Goal: Information Seeking & Learning: Find specific fact

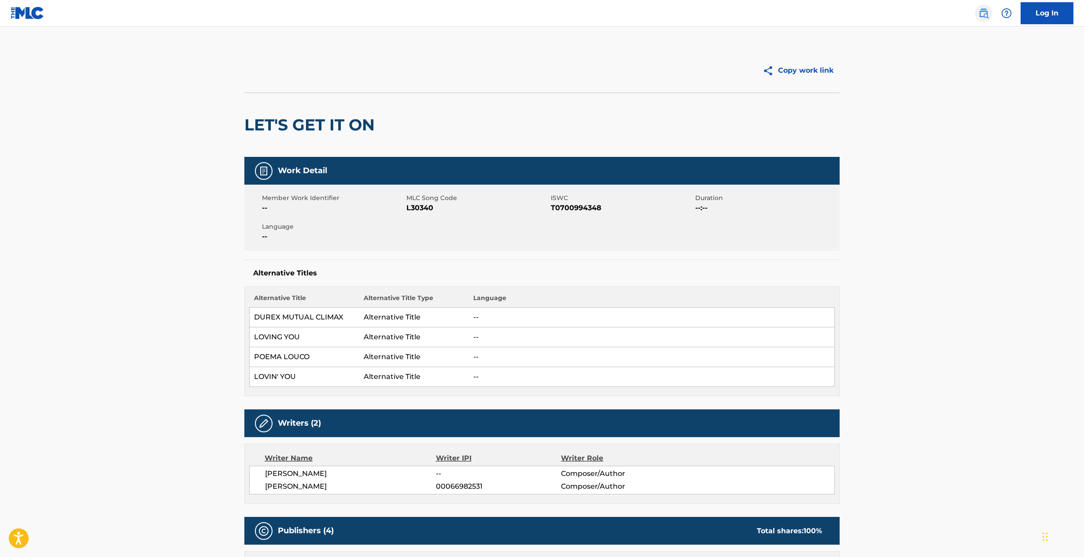
click at [979, 13] on img at bounding box center [983, 13] width 11 height 11
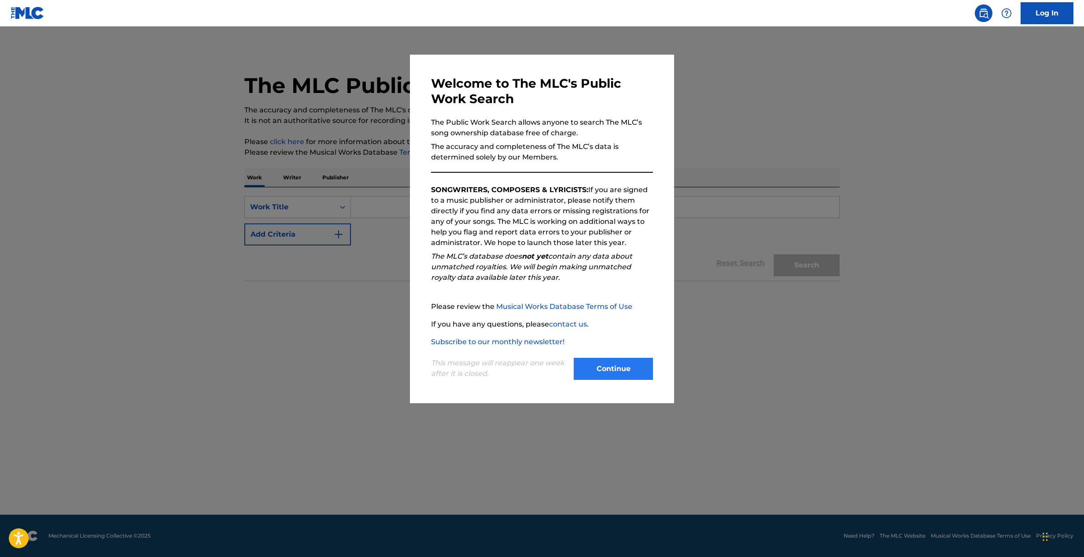
click at [609, 369] on button "Continue" at bounding box center [613, 369] width 79 height 22
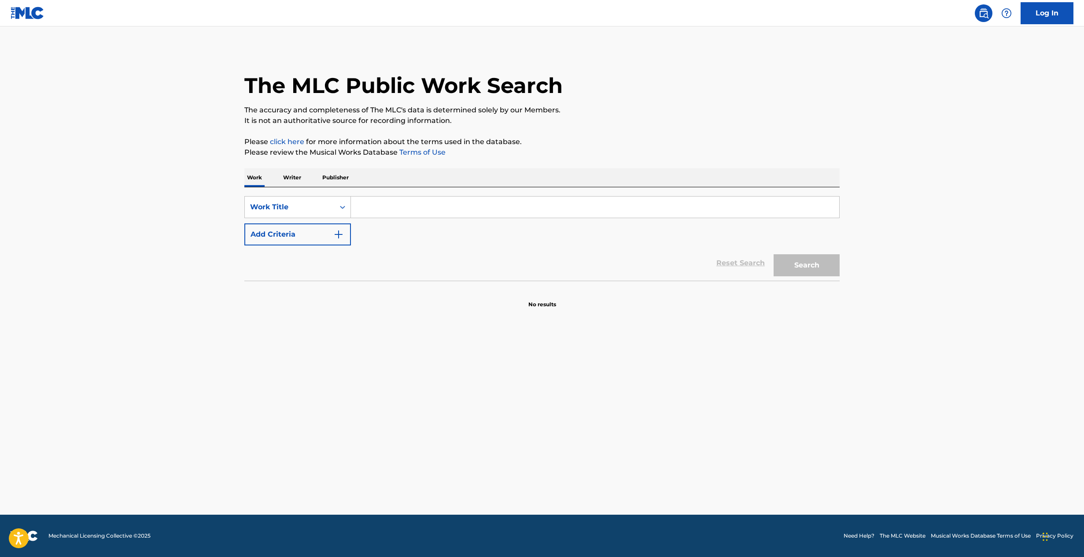
click at [443, 204] on input "Search Form" at bounding box center [595, 206] width 488 height 21
type input "that'll be the day"
click at [322, 235] on button "Add Criteria" at bounding box center [297, 234] width 107 height 22
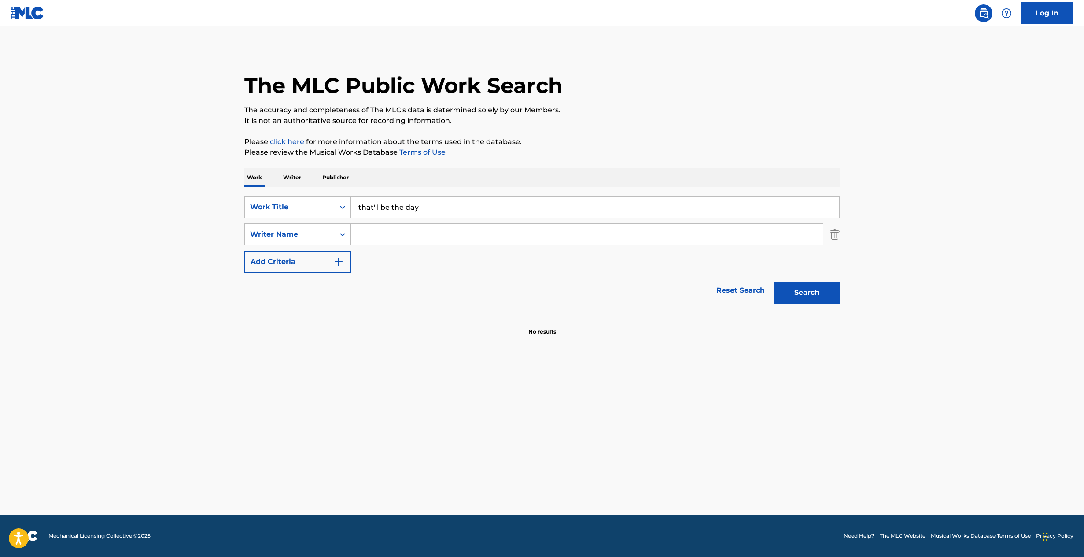
click at [387, 242] on input "Search Form" at bounding box center [587, 234] width 472 height 21
click at [807, 292] on button "Search" at bounding box center [807, 292] width 66 height 22
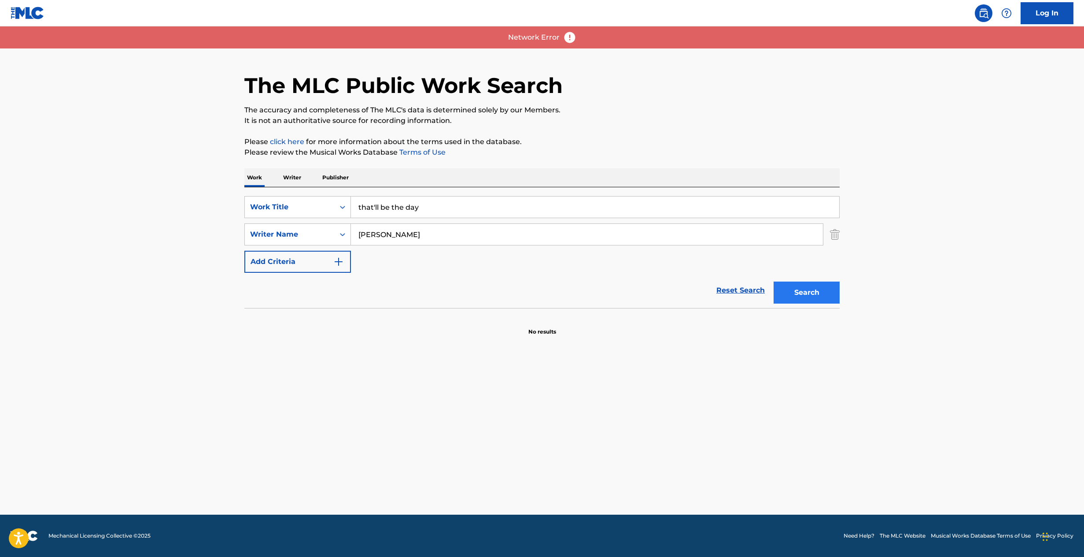
click at [787, 285] on button "Search" at bounding box center [807, 292] width 66 height 22
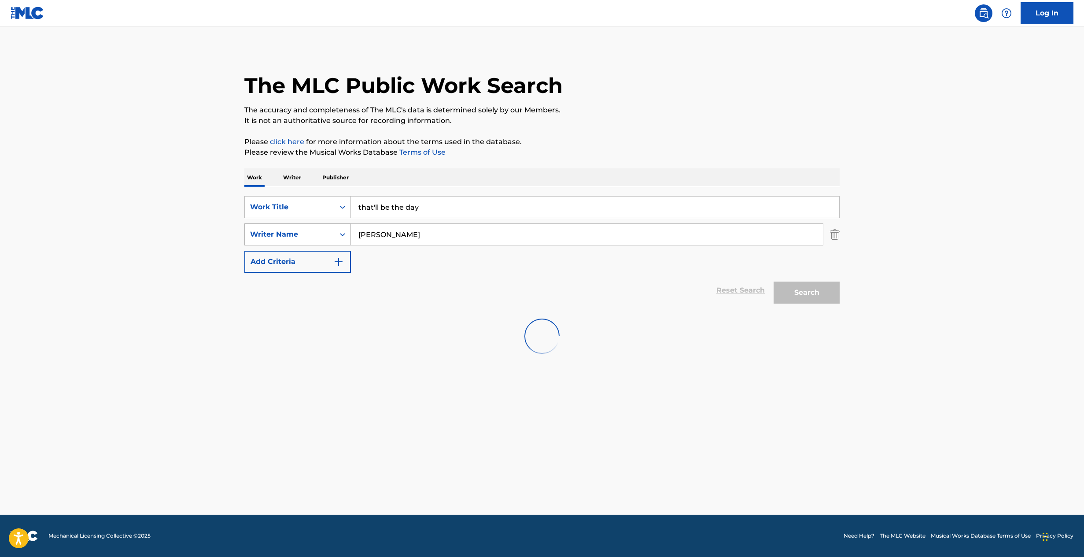
drag, startPoint x: 405, startPoint y: 236, endPoint x: 332, endPoint y: 232, distance: 72.3
click at [332, 232] on div "SearchWithCriteria3b064c7d-c784-4a35-87a0-ca4aa1ab5b39 Writer Name [PERSON_NAME]" at bounding box center [541, 234] width 595 height 22
type input "[PERSON_NAME]"
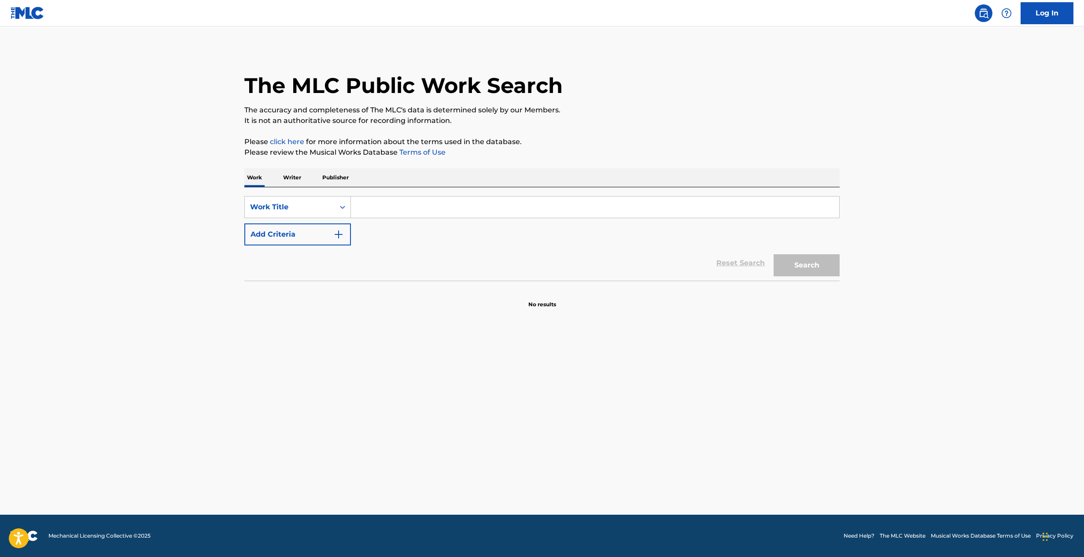
click at [431, 209] on input "Search Form" at bounding box center [595, 206] width 488 height 21
type input "that'll be the day"
click at [304, 239] on button "Add Criteria" at bounding box center [297, 234] width 107 height 22
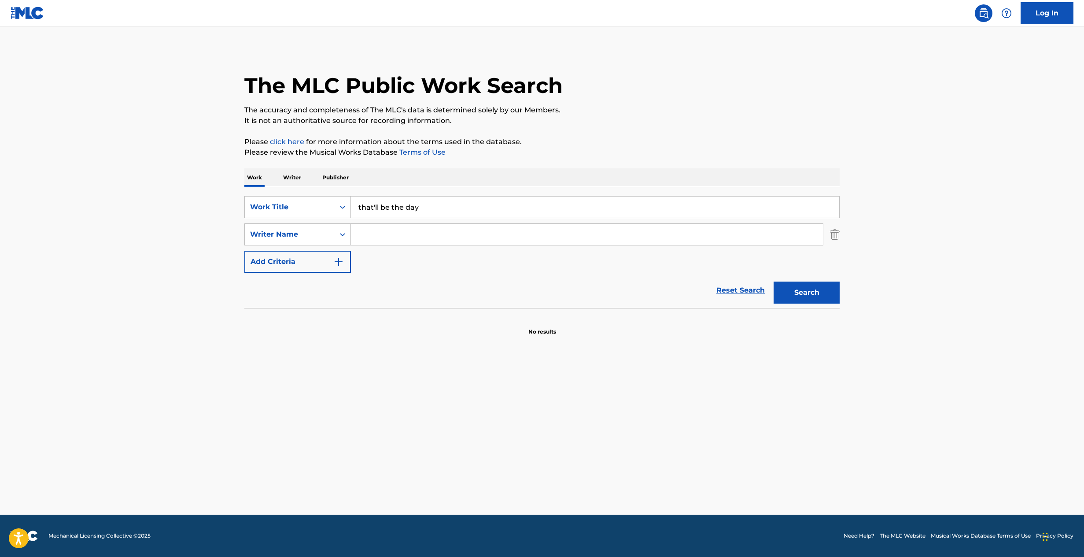
click at [384, 233] on input "Search Form" at bounding box center [587, 234] width 472 height 21
type input "[PERSON_NAME]"
click at [807, 292] on button "Search" at bounding box center [807, 292] width 66 height 22
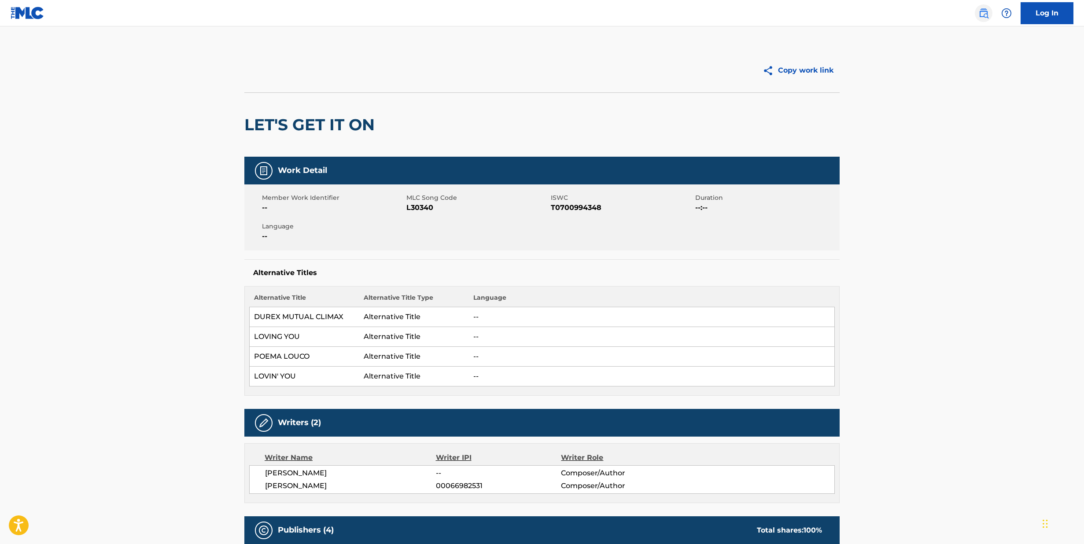
click at [985, 9] on img at bounding box center [983, 13] width 11 height 11
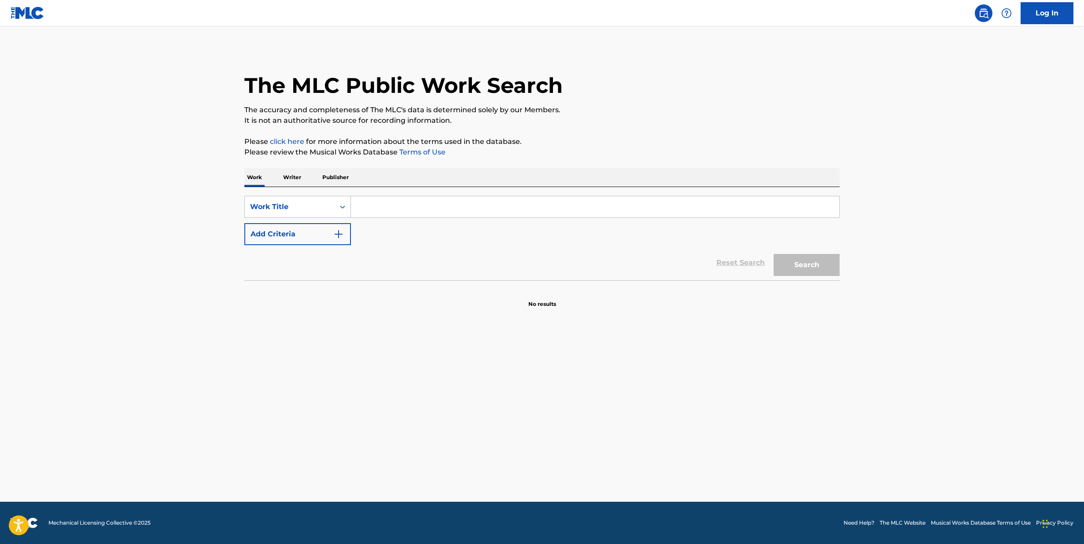
click at [436, 209] on input "Search Form" at bounding box center [595, 206] width 488 height 21
type input "lola"
click at [330, 232] on button "Add Criteria" at bounding box center [297, 234] width 107 height 22
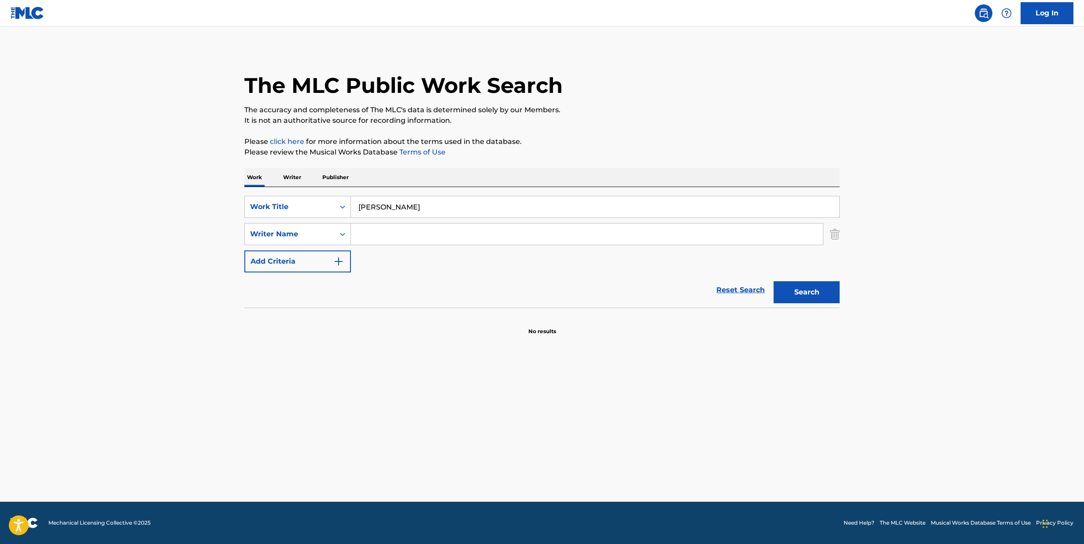
click at [381, 234] on input "Search Form" at bounding box center [587, 234] width 472 height 21
click at [735, 112] on p "The accuracy and completeness of The MLC's data is determined solely by our Mem…" at bounding box center [541, 110] width 595 height 11
click at [795, 289] on button "Search" at bounding box center [807, 292] width 66 height 22
click at [297, 230] on div "Writer Name" at bounding box center [289, 234] width 79 height 11
drag, startPoint x: 421, startPoint y: 236, endPoint x: 288, endPoint y: 232, distance: 132.6
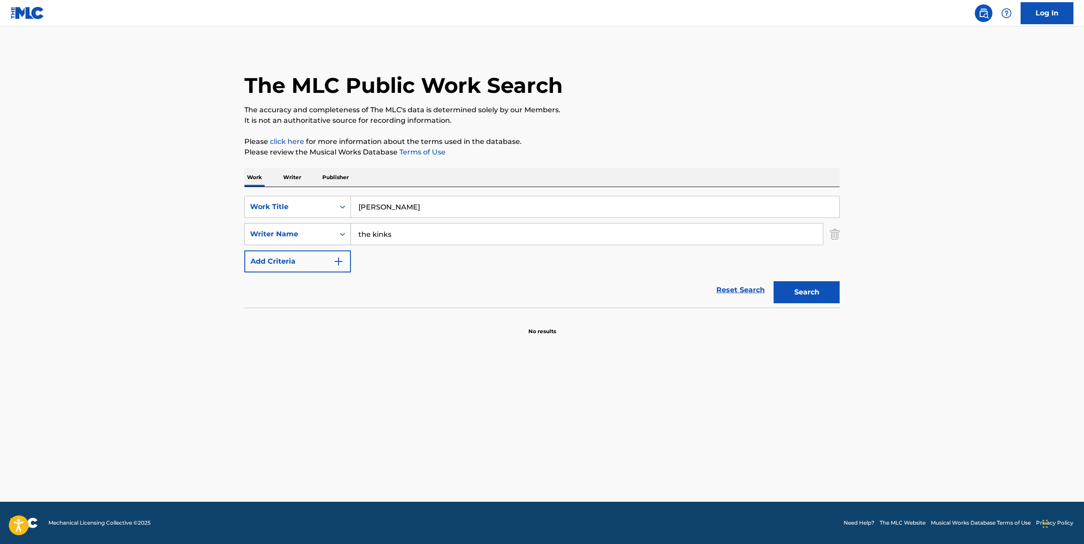
click at [289, 232] on div "SearchWithCriteria6d5c4d52-e30f-47da-b916-54931124e88f Writer Name the kinks" at bounding box center [541, 234] width 595 height 22
type input "davies"
click at [807, 292] on button "Search" at bounding box center [807, 292] width 66 height 22
